Goal: Find specific page/section: Find specific page/section

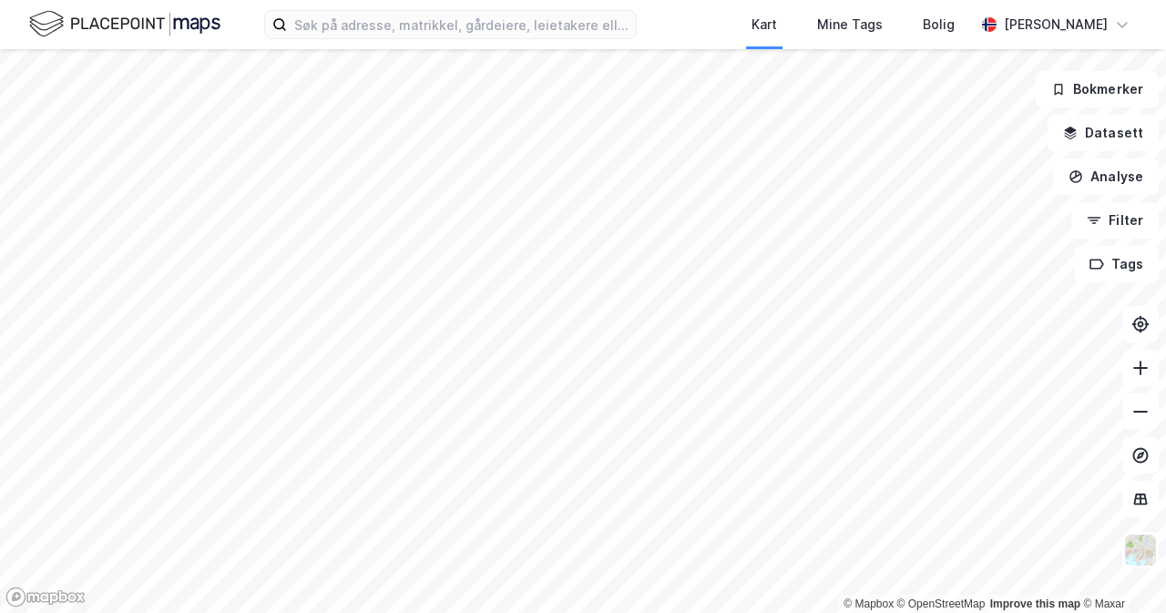
click at [417, 42] on div "Kart Mine Tags Bolig [PERSON_NAME]" at bounding box center [583, 24] width 1166 height 49
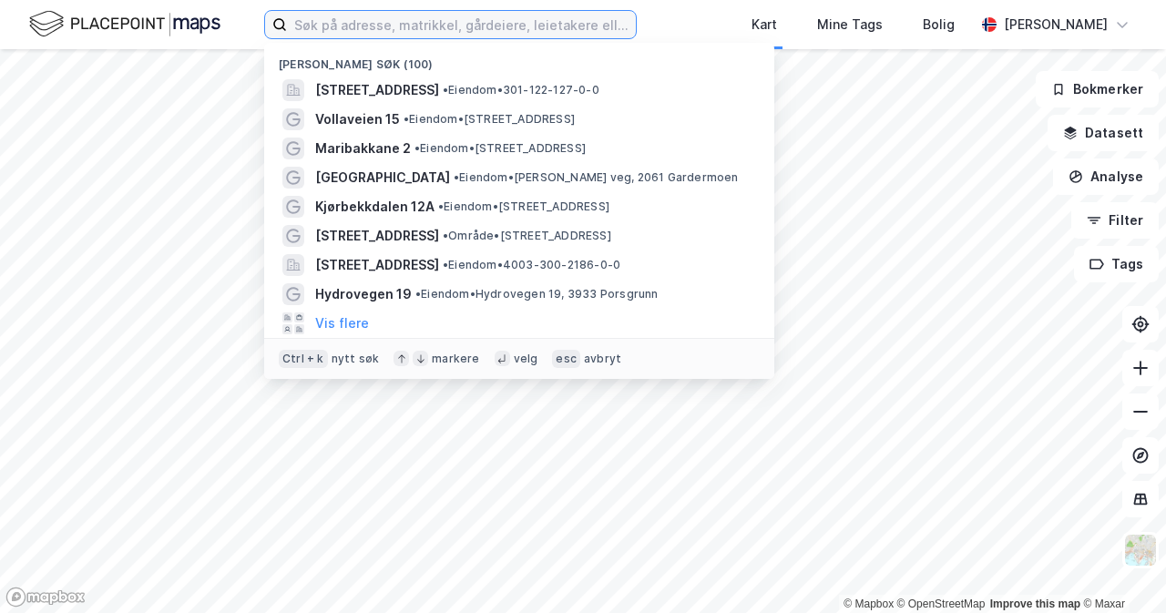
click at [427, 25] on input at bounding box center [461, 24] width 349 height 27
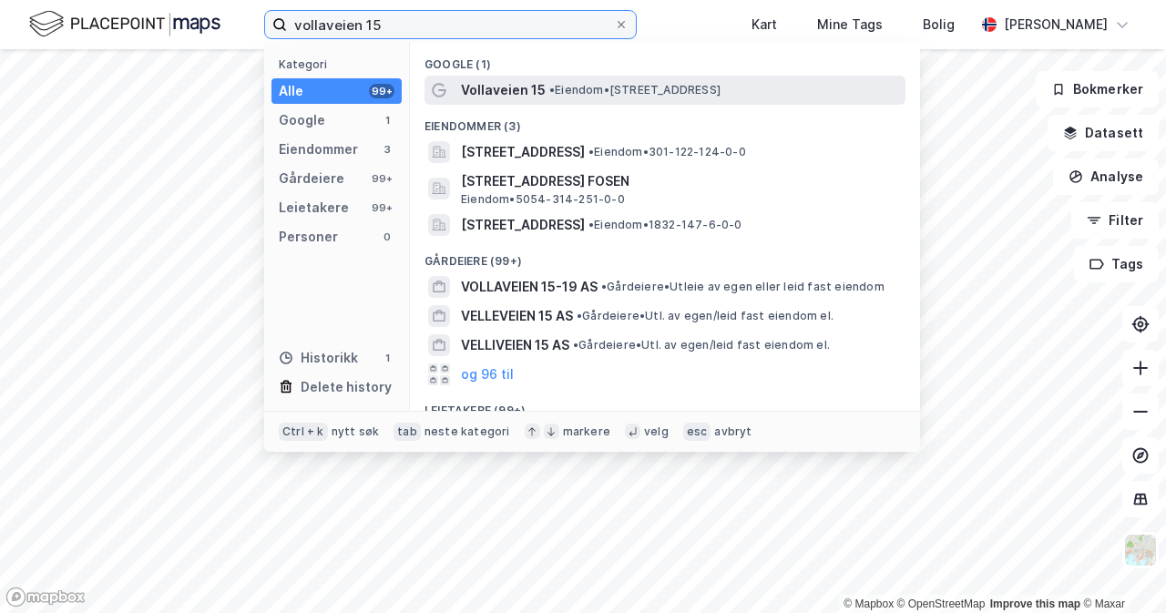
type input "vollaveien 15"
click at [554, 85] on span "•" at bounding box center [552, 90] width 5 height 14
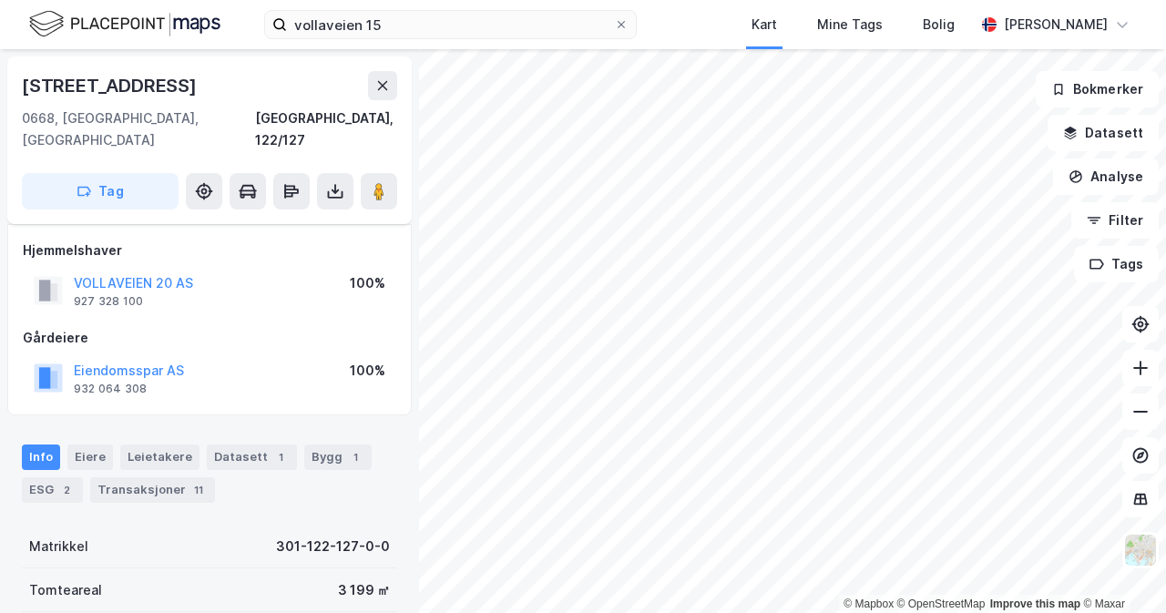
scroll to position [91, 0]
